Goal: Task Accomplishment & Management: Manage account settings

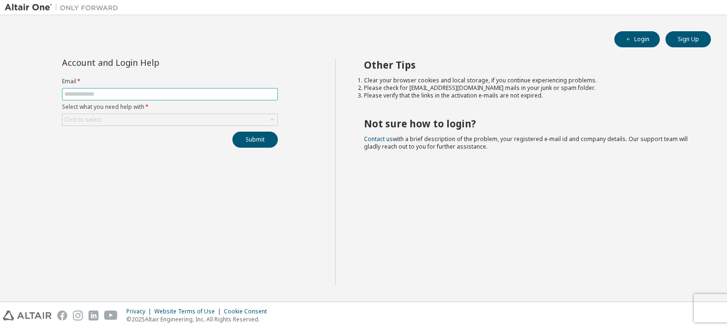
click at [129, 96] on input "text" at bounding box center [169, 94] width 211 height 8
type input "**********"
click at [110, 117] on div "Click to select" at bounding box center [170, 119] width 215 height 11
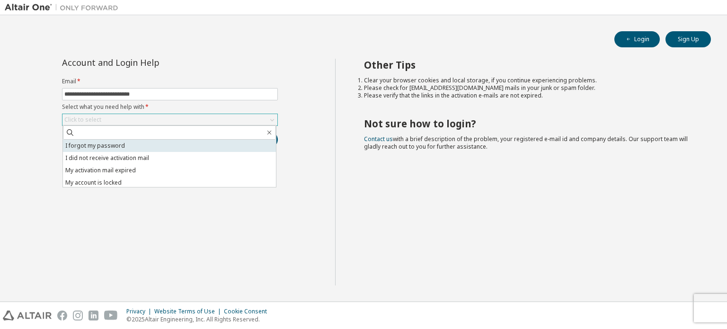
click at [92, 149] on li "I forgot my password" at bounding box center [169, 146] width 213 height 12
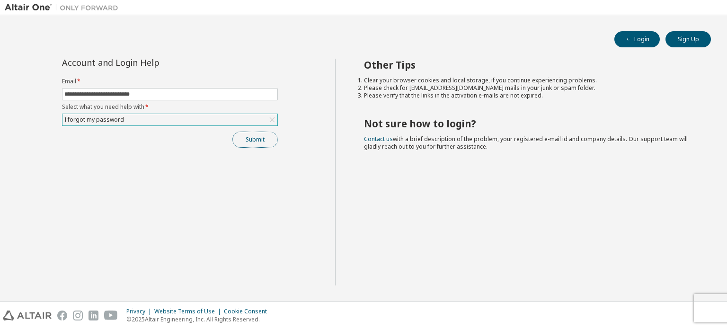
click at [241, 142] on button "Submit" at bounding box center [255, 140] width 45 height 16
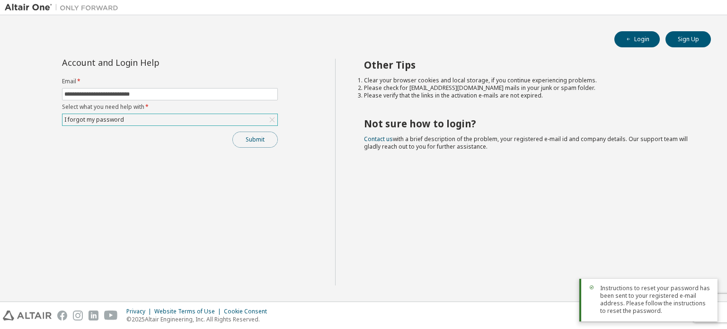
click at [242, 138] on button "Submit" at bounding box center [255, 140] width 45 height 16
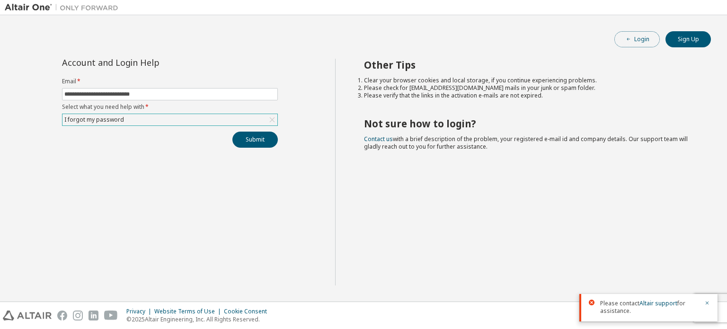
click at [644, 41] on button "Login" at bounding box center [637, 39] width 45 height 16
